Goal: Task Accomplishment & Management: Complete application form

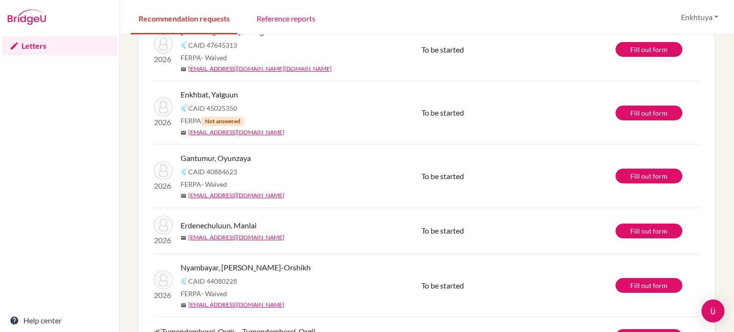
scroll to position [149, 0]
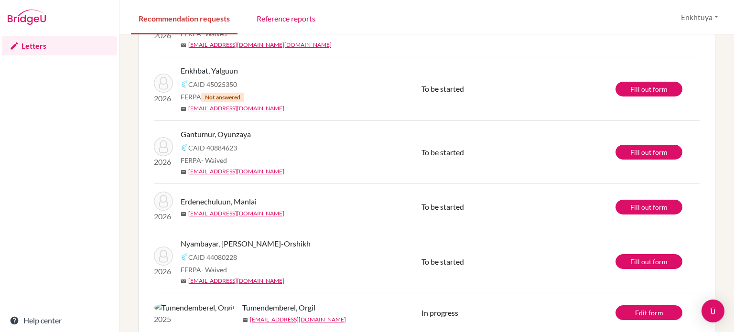
scroll to position [191, 0]
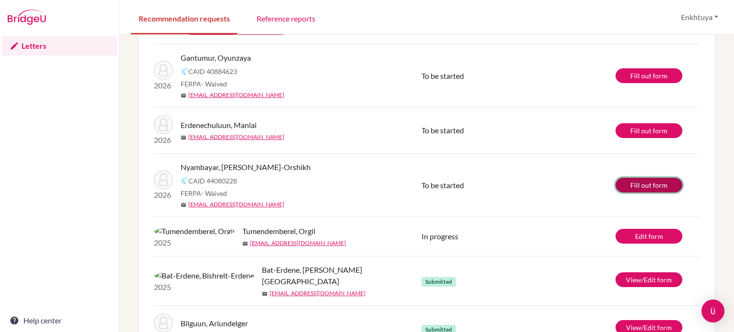
click at [656, 185] on link "Fill out form" at bounding box center [648, 185] width 67 height 15
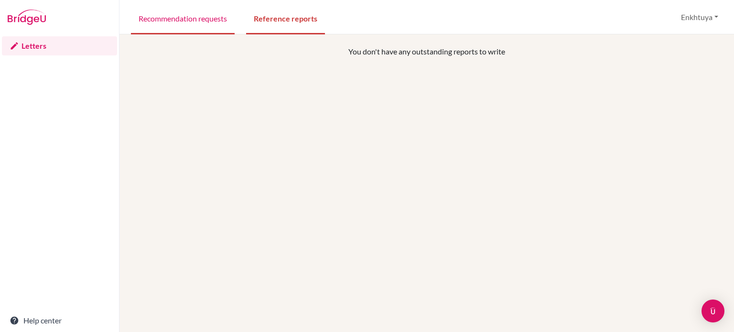
click at [181, 18] on link "Recommendation requests" at bounding box center [183, 17] width 104 height 33
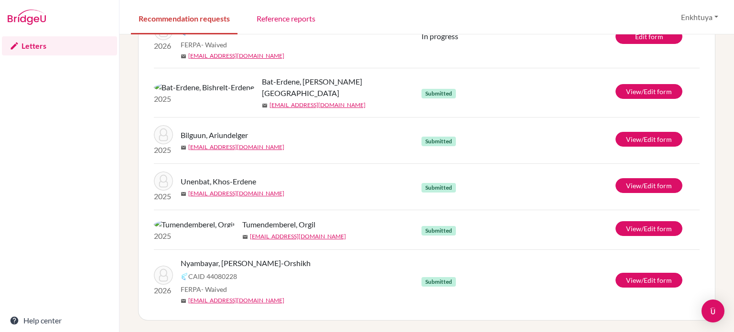
scroll to position [388, 0]
click at [645, 278] on link "View/Edit form" at bounding box center [648, 280] width 67 height 15
click at [74, 186] on div "Letters Help center" at bounding box center [59, 183] width 119 height 298
click at [75, 105] on div "Letters Help center" at bounding box center [59, 183] width 119 height 298
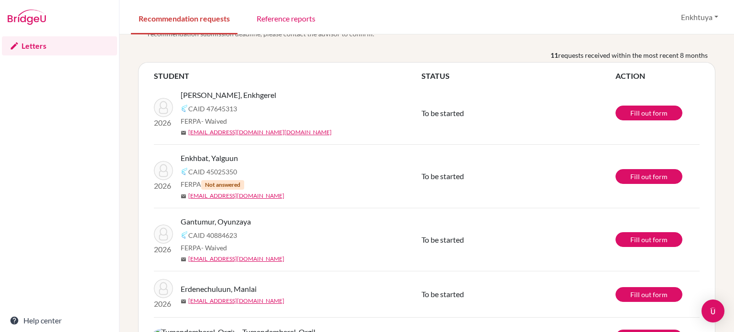
scroll to position [96, 0]
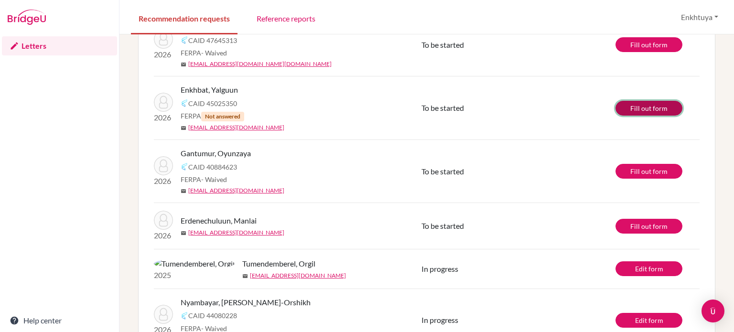
click at [630, 105] on link "Fill out form" at bounding box center [648, 108] width 67 height 15
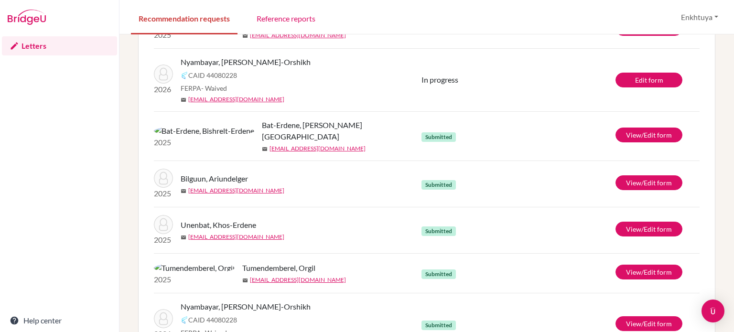
scroll to position [245, 0]
